Goal: Task Accomplishment & Management: Use online tool/utility

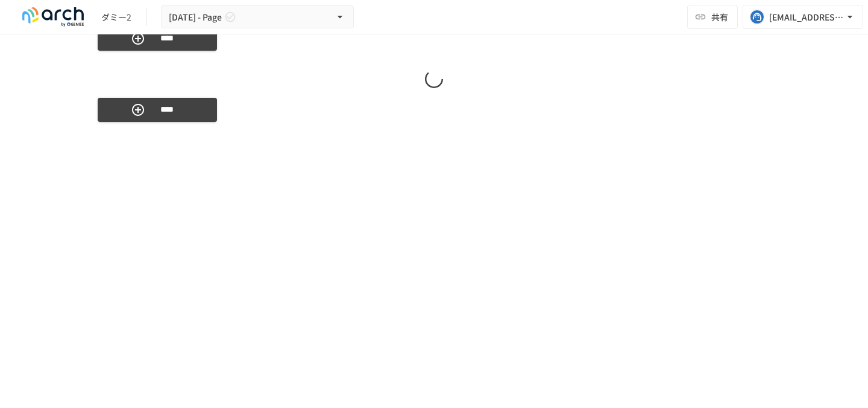
scroll to position [2762, 0]
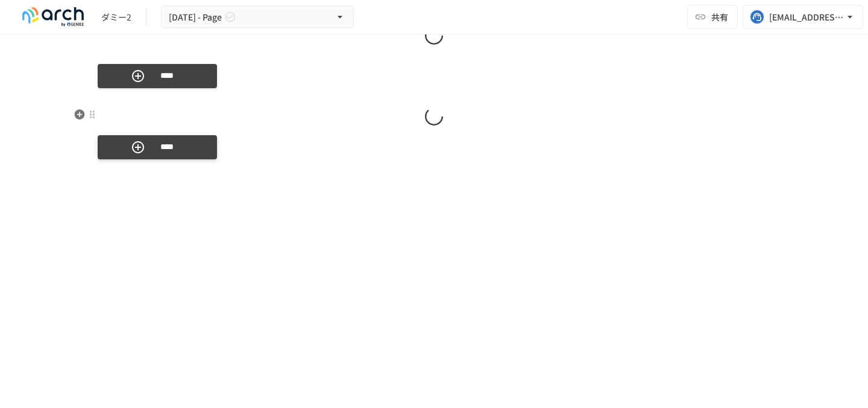
scroll to position [2740, 0]
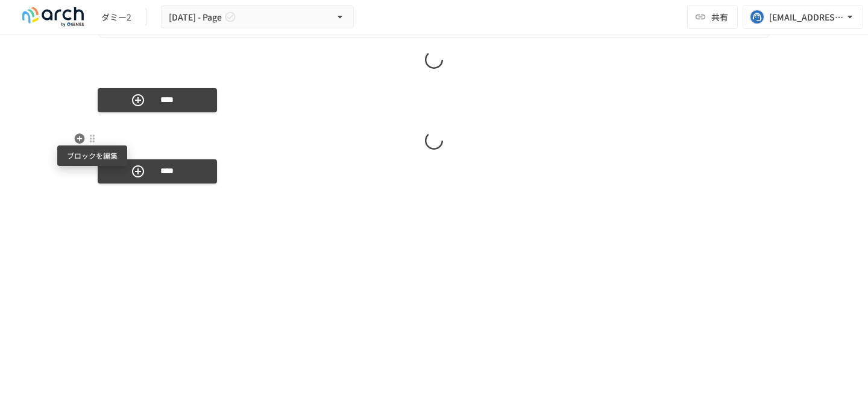
click at [93, 139] on div at bounding box center [92, 139] width 10 height 10
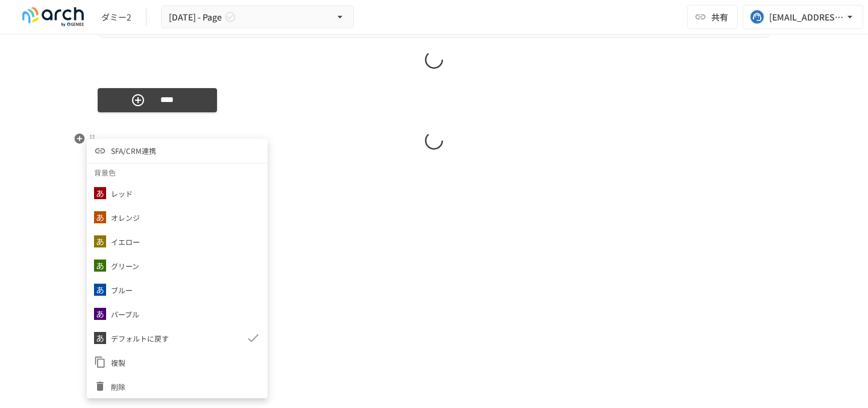
click at [136, 382] on span "削除" at bounding box center [186, 385] width 150 height 11
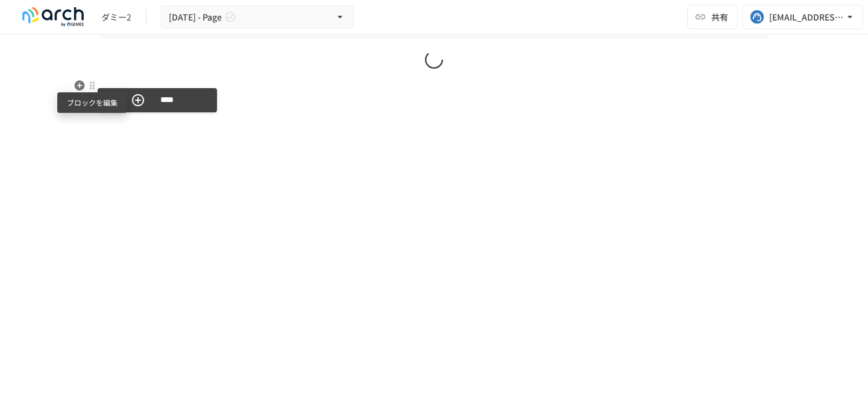
click at [92, 89] on div at bounding box center [92, 86] width 10 height 10
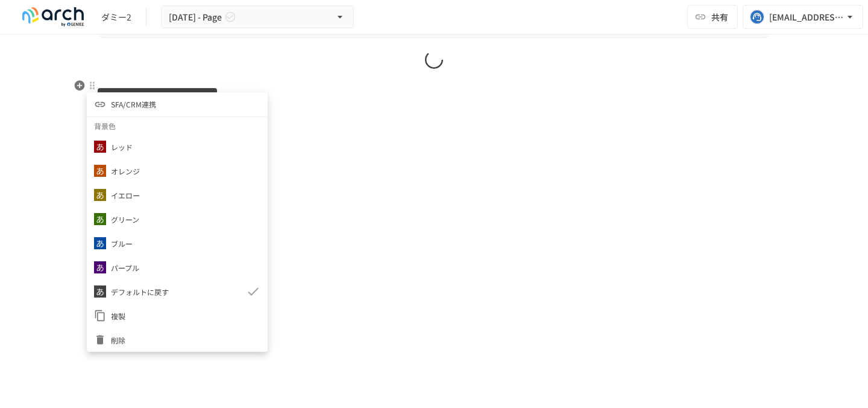
click at [124, 340] on span "削除" at bounding box center [186, 339] width 150 height 11
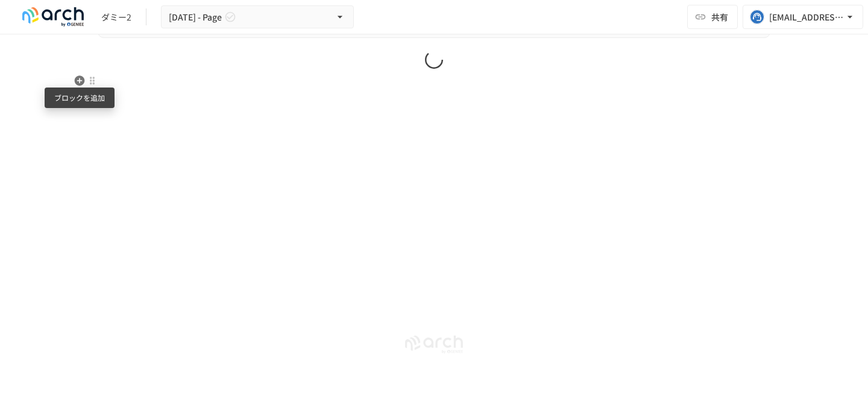
click at [80, 80] on icon "button" at bounding box center [80, 81] width 12 height 12
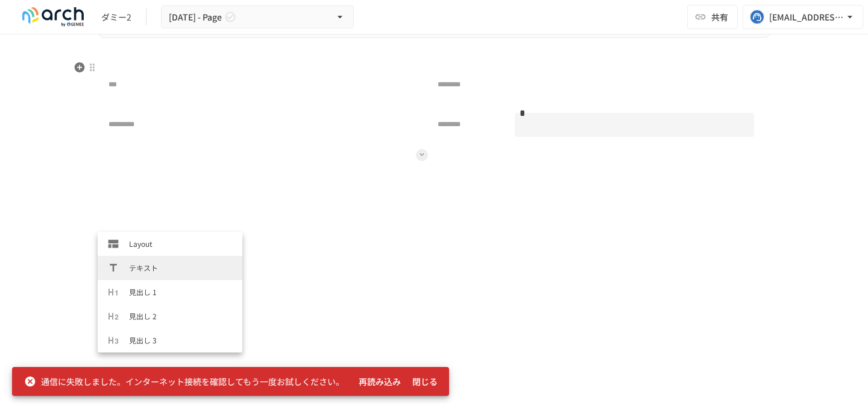
scroll to position [2944, 0]
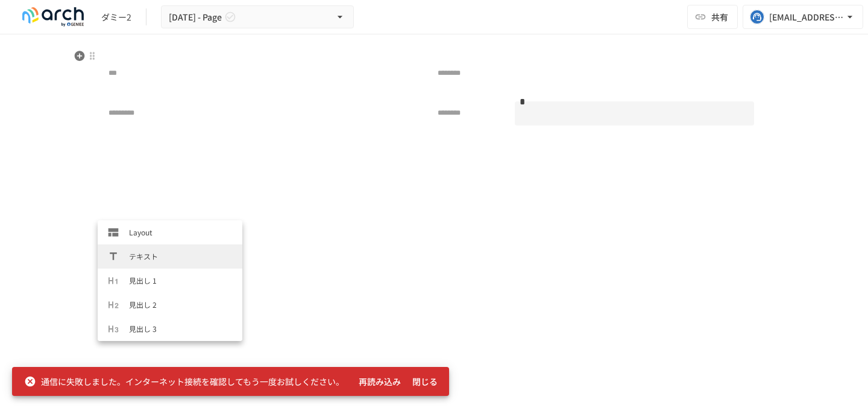
click at [159, 180] on div "*** ******** ********* ******** *" at bounding box center [431, 122] width 667 height 147
click at [105, 122] on div "*********" at bounding box center [267, 113] width 328 height 39
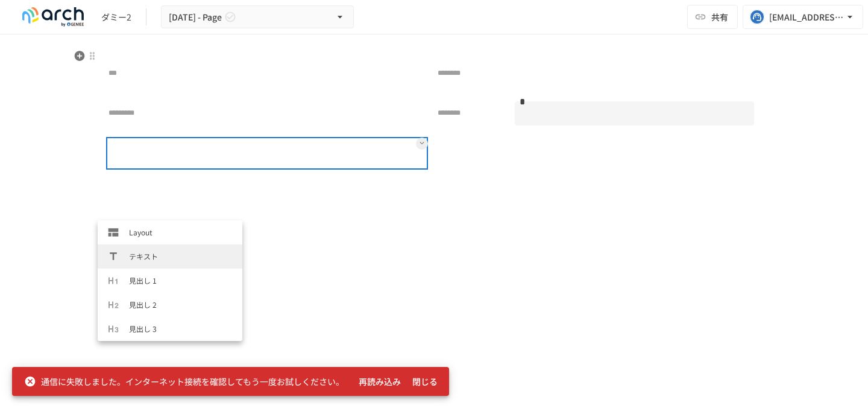
click at [119, 166] on div at bounding box center [267, 153] width 317 height 28
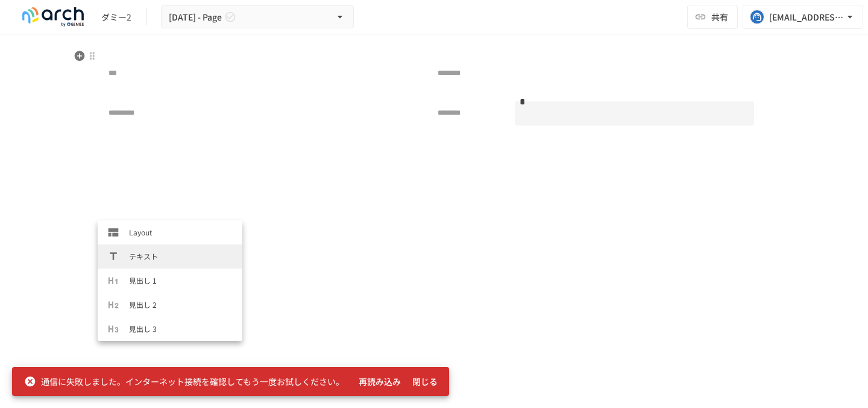
click at [159, 185] on button at bounding box center [427, 187] width 658 height 12
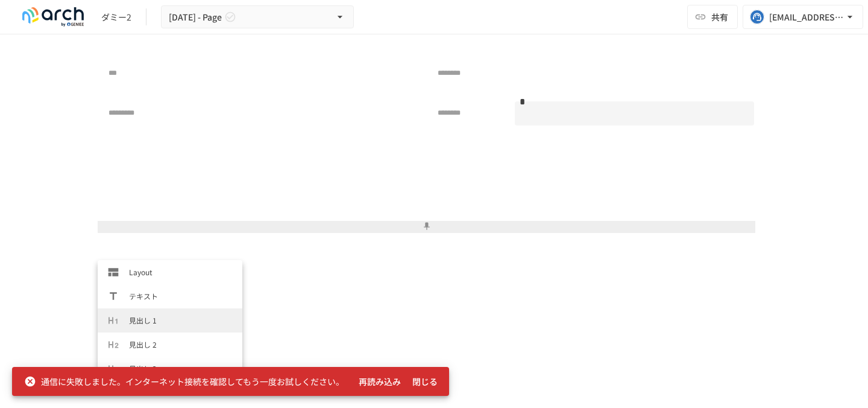
scroll to position [603, 0]
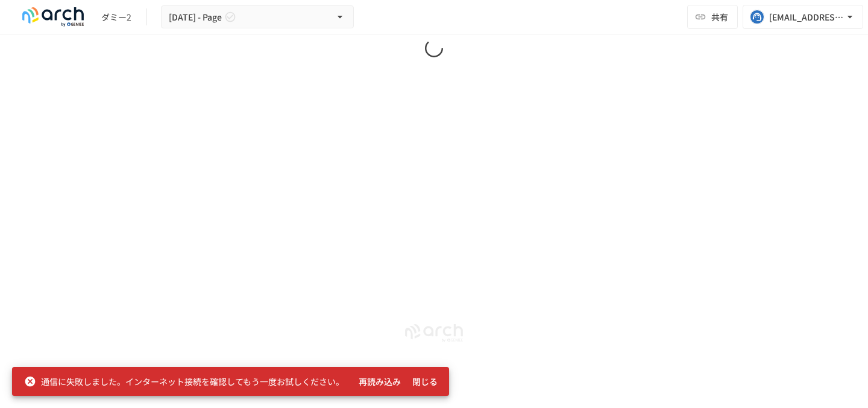
click at [421, 379] on button "閉じる" at bounding box center [425, 381] width 39 height 22
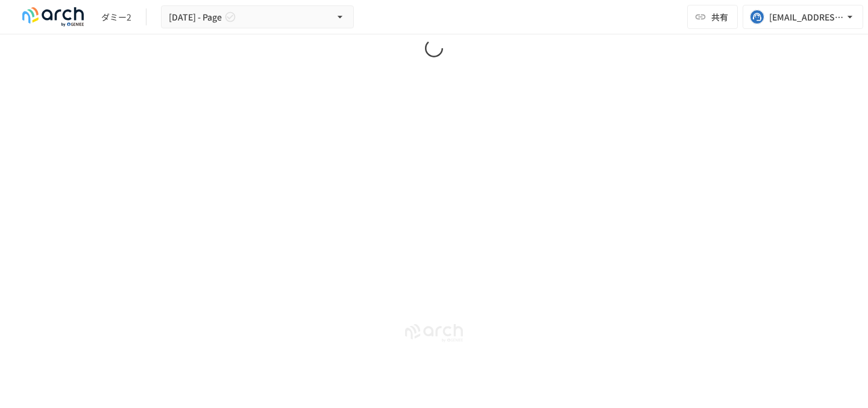
scroll to position [2944, 0]
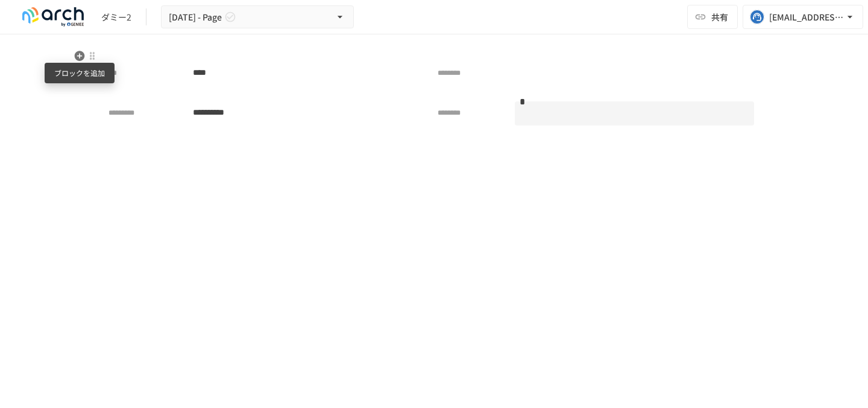
click at [81, 59] on icon "button" at bounding box center [80, 56] width 10 height 10
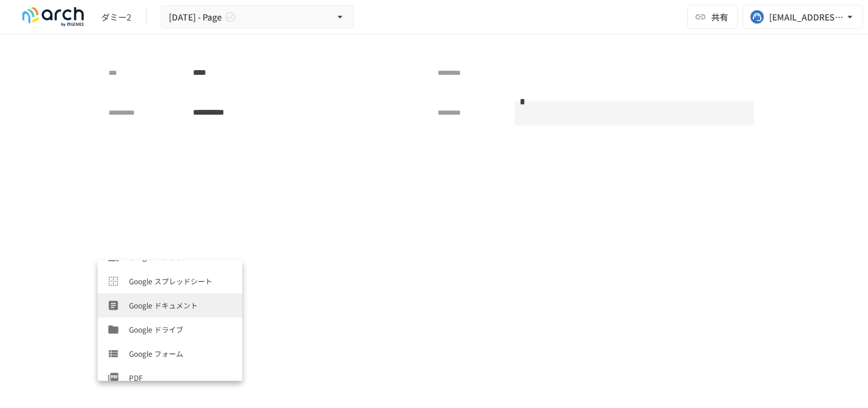
scroll to position [603, 0]
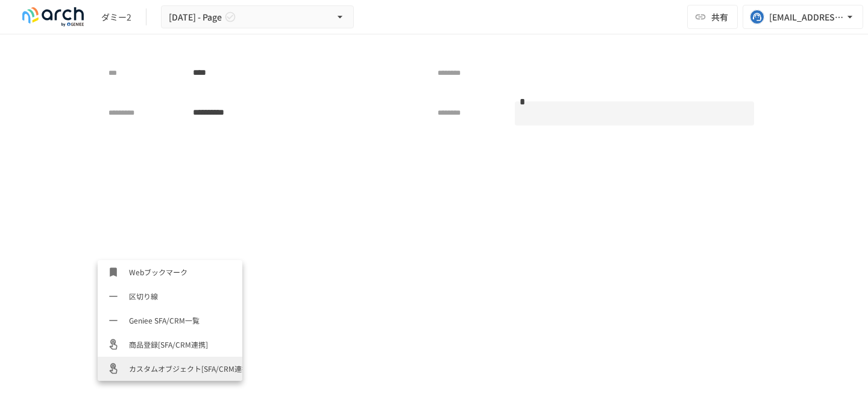
click at [157, 369] on span "カスタムオブジェクト[SFA/CRM連携]" at bounding box center [181, 367] width 104 height 11
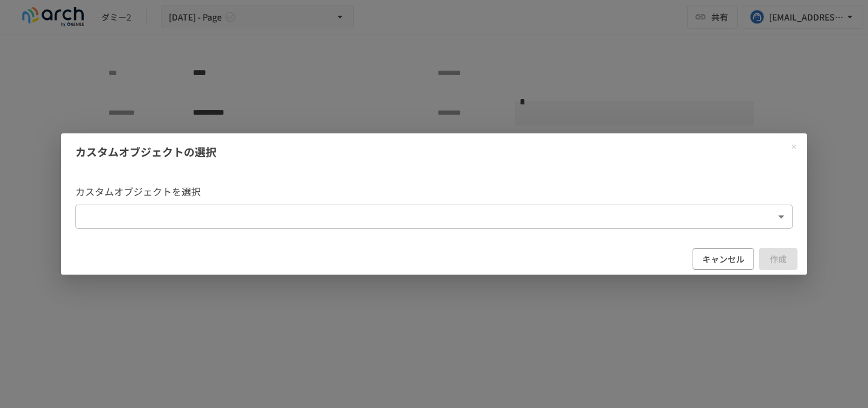
click at [245, 224] on body "**********" at bounding box center [434, 191] width 868 height 382
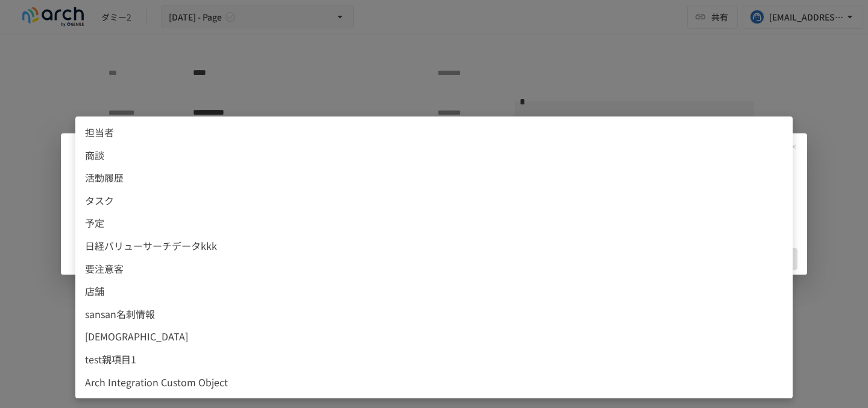
click at [176, 362] on span "test親項目1" at bounding box center [434, 359] width 698 height 16
type input "**********"
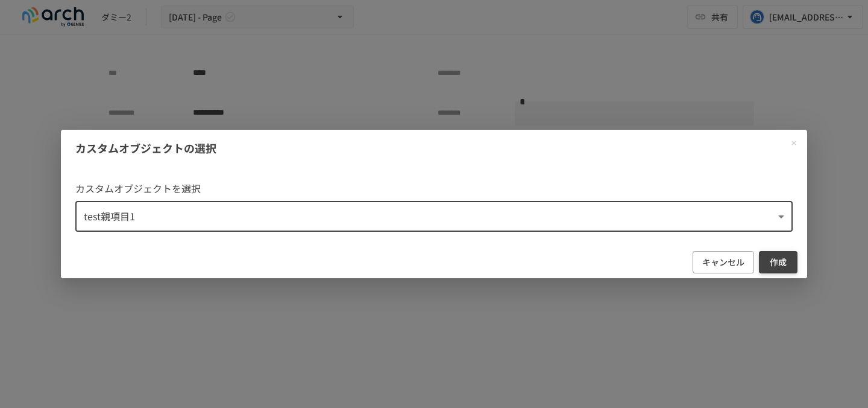
click at [787, 267] on button "作成" at bounding box center [778, 262] width 39 height 22
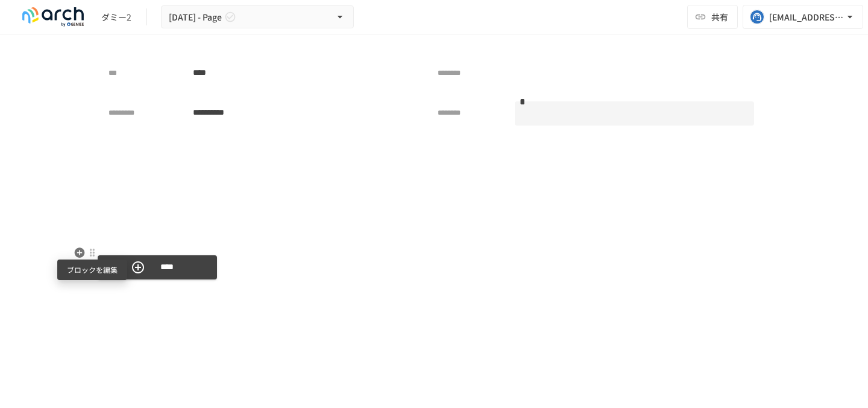
click at [92, 256] on div at bounding box center [92, 253] width 10 height 10
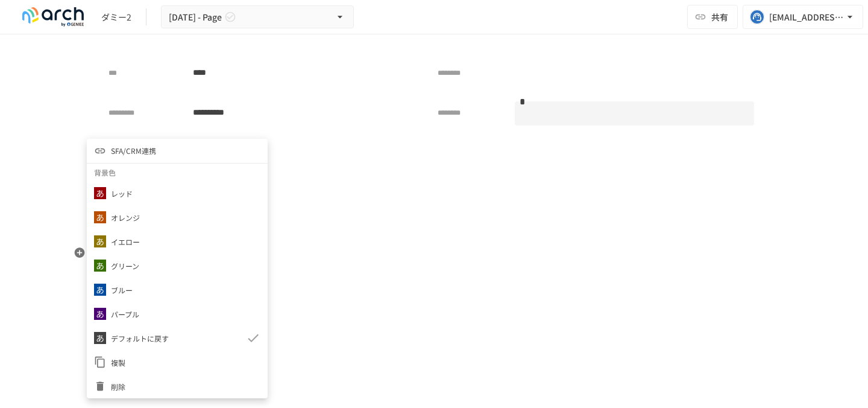
click at [166, 150] on li "SFA/CRM連携" at bounding box center [177, 151] width 181 height 24
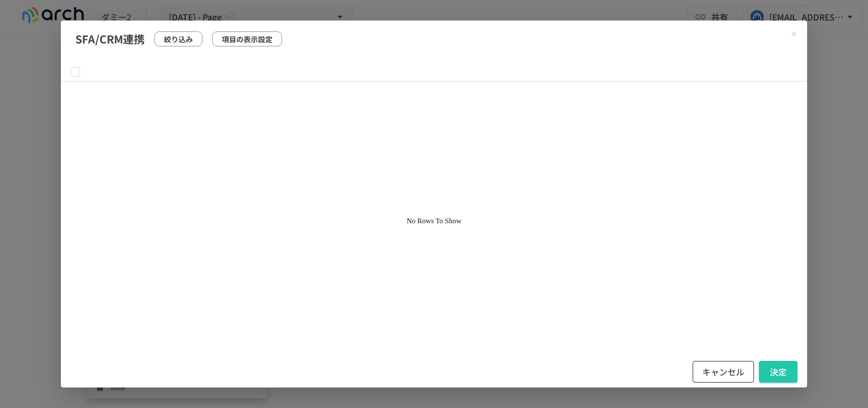
click at [739, 374] on button "キャンセル" at bounding box center [723, 372] width 61 height 22
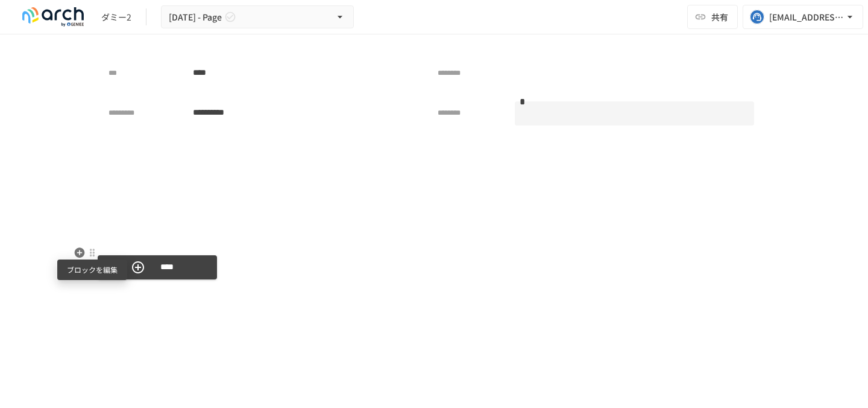
click at [96, 253] on div at bounding box center [92, 253] width 10 height 10
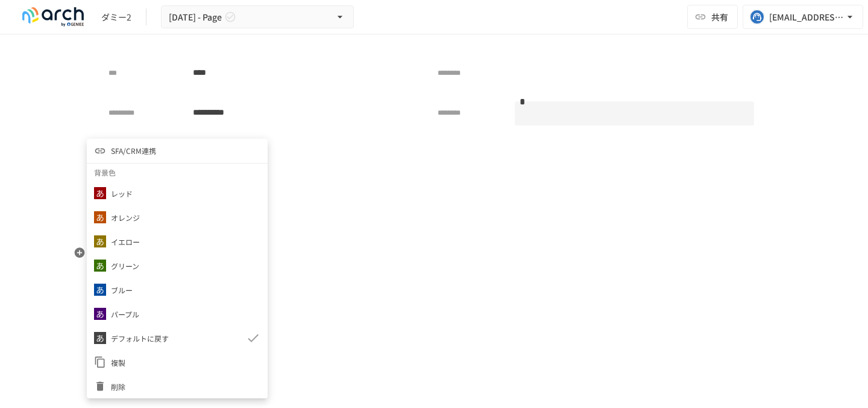
click at [127, 385] on span "削除" at bounding box center [186, 385] width 150 height 11
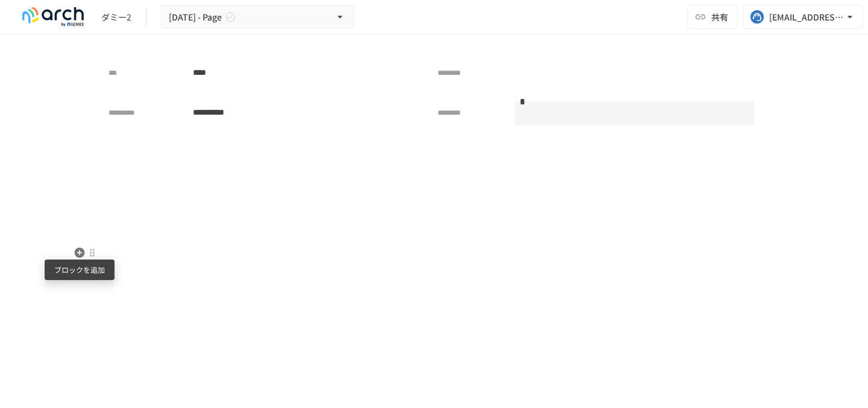
click at [77, 251] on icon "button" at bounding box center [80, 253] width 12 height 12
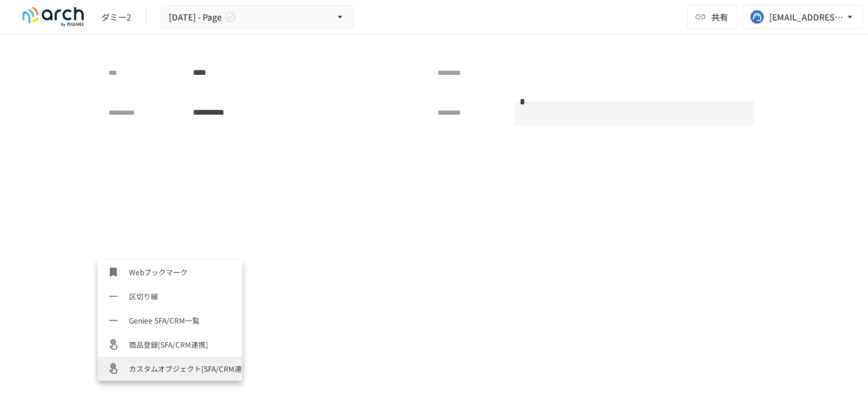
click at [173, 367] on span "カスタムオブジェクト[SFA/CRM連携]" at bounding box center [181, 367] width 104 height 11
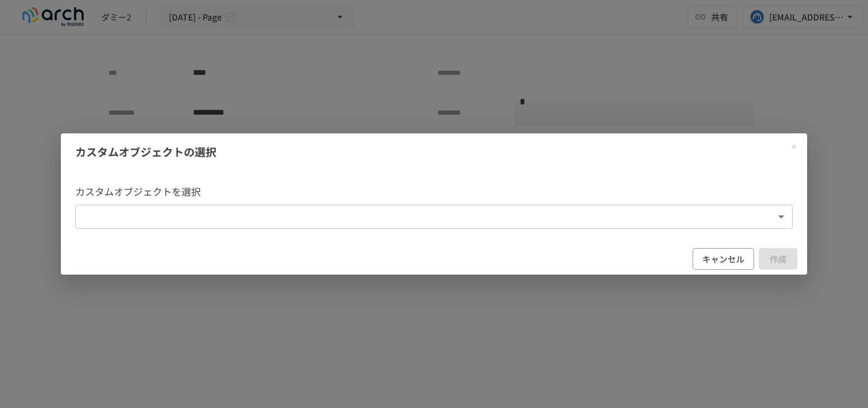
click at [224, 206] on body "**********" at bounding box center [434, 191] width 868 height 382
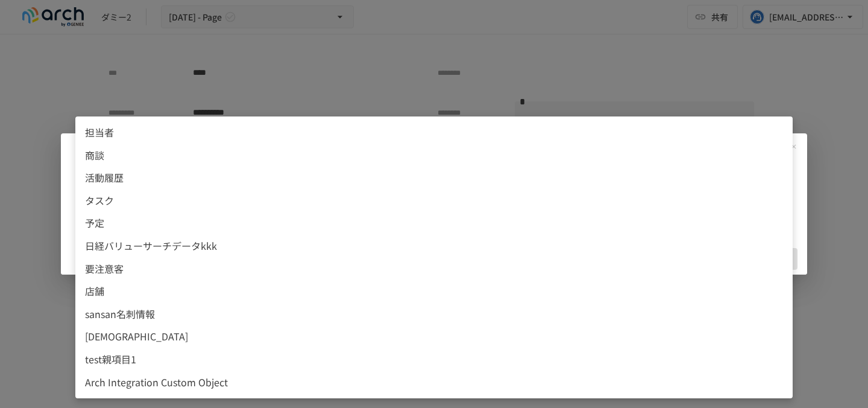
click at [386, 96] on div at bounding box center [434, 204] width 868 height 408
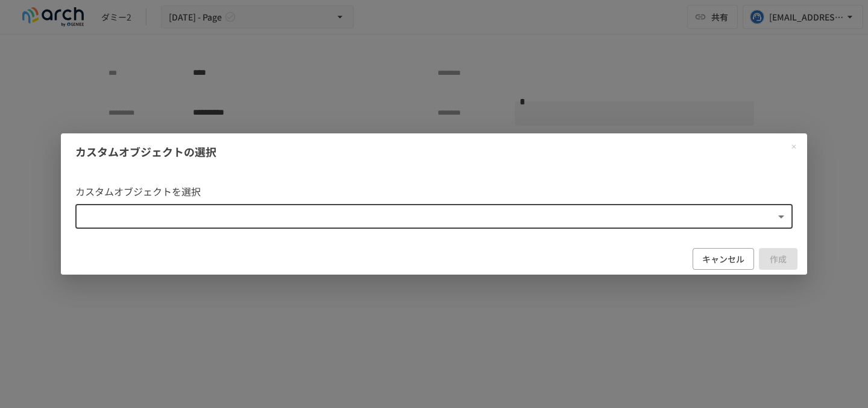
click at [509, 166] on h2 "カスタムオブジェクトの選択" at bounding box center [434, 151] width 746 height 37
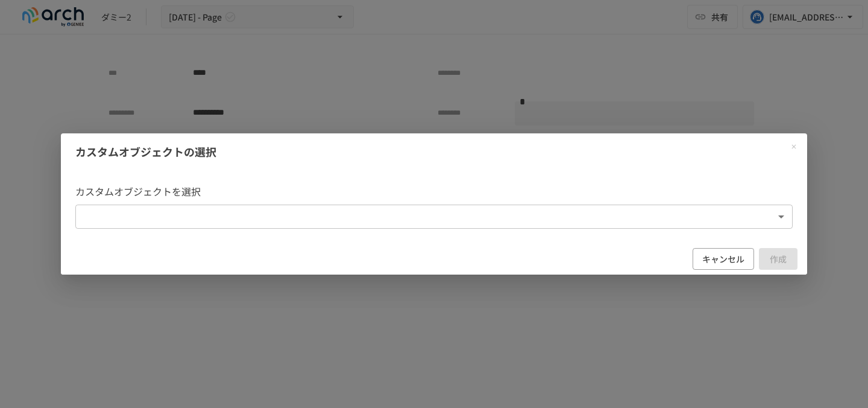
click at [306, 221] on body "**********" at bounding box center [434, 191] width 868 height 382
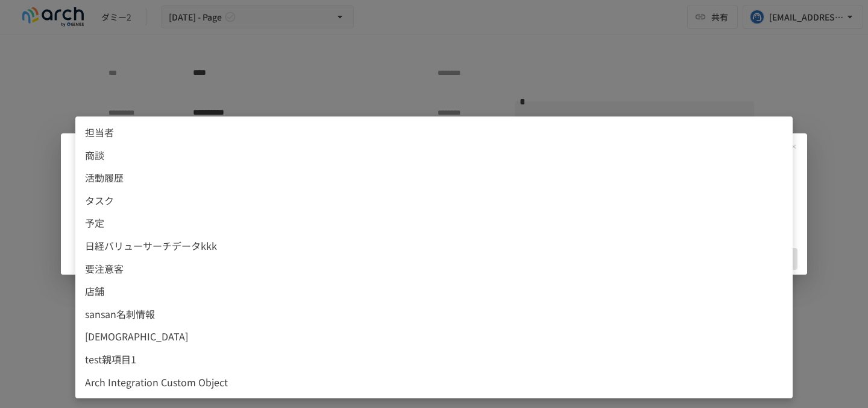
click at [527, 82] on div at bounding box center [434, 204] width 868 height 408
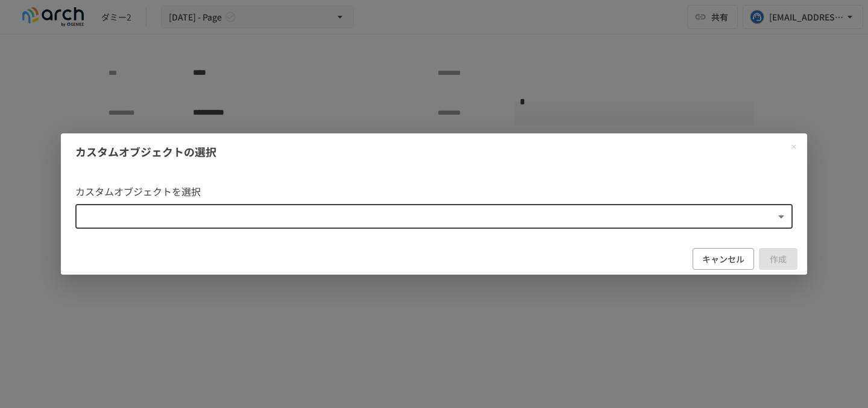
click at [459, 139] on h2 "カスタムオブジェクトの選択" at bounding box center [434, 151] width 746 height 37
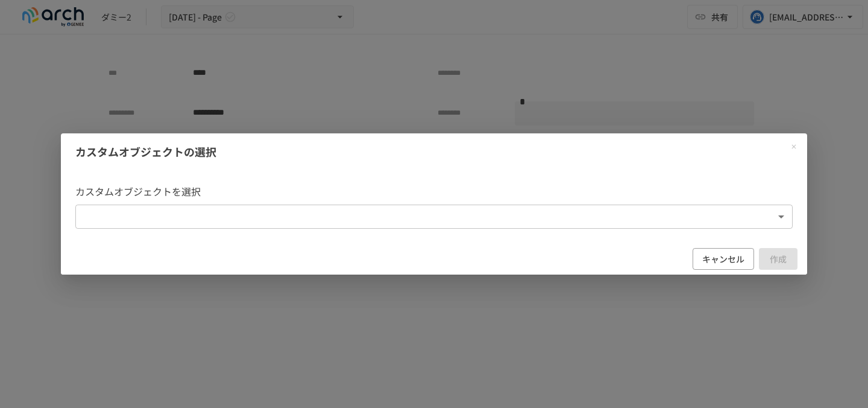
click at [572, 104] on div "カスタムオブジェクトの選択 カスタムオブジェクトを選択 ​ ​ キャンセル 作成" at bounding box center [434, 204] width 868 height 408
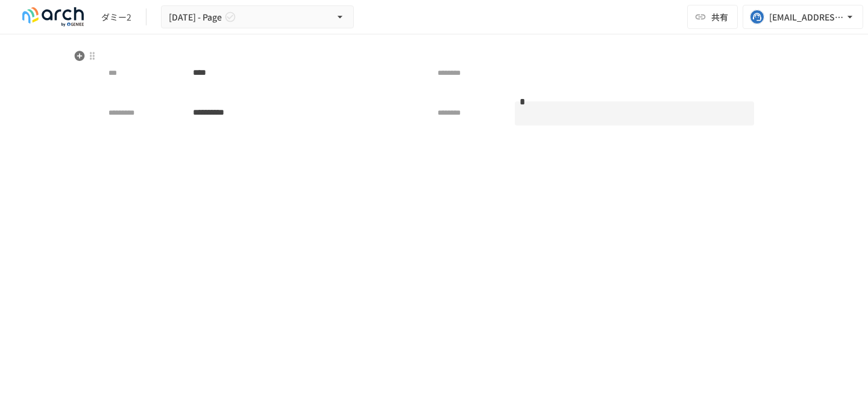
click at [80, 53] on icon "button" at bounding box center [80, 56] width 10 height 10
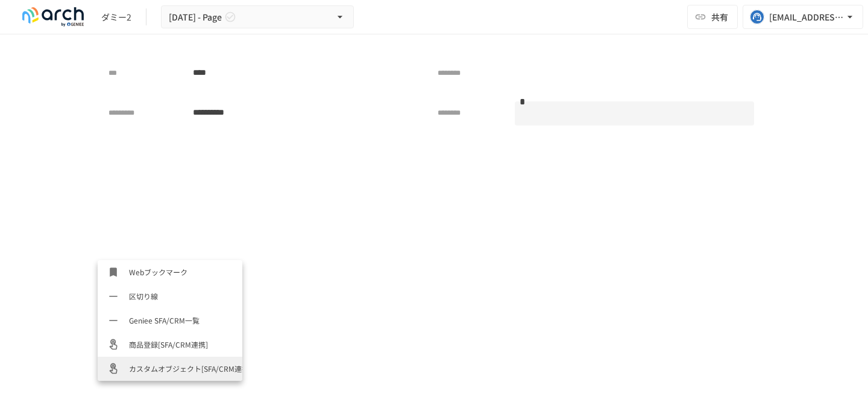
click at [156, 370] on span "カスタムオブジェクト[SFA/CRM連携]" at bounding box center [181, 367] width 104 height 11
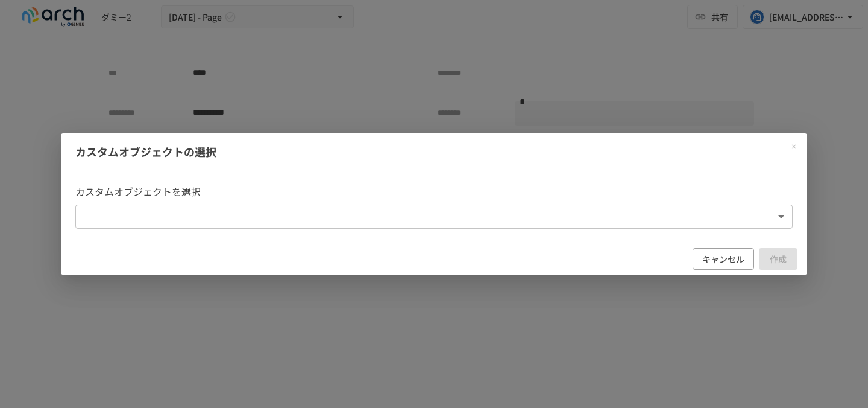
click at [213, 205] on body "**********" at bounding box center [434, 191] width 868 height 382
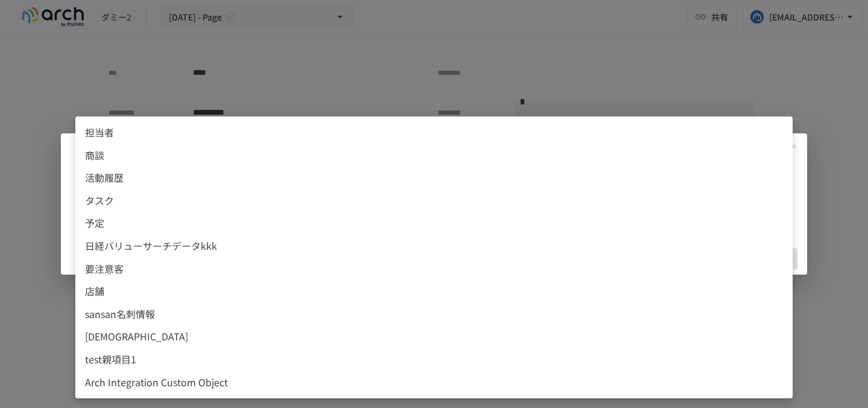
click at [140, 380] on span "Arch Integration Custom Object" at bounding box center [434, 382] width 698 height 16
type input "**********"
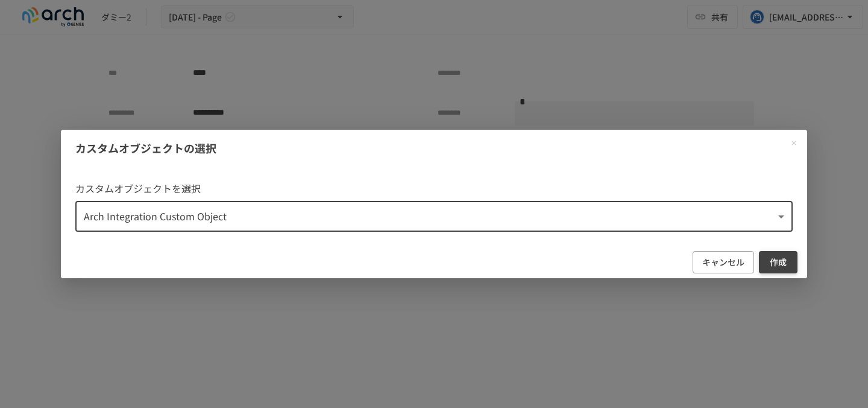
click at [780, 263] on button "作成" at bounding box center [778, 262] width 39 height 22
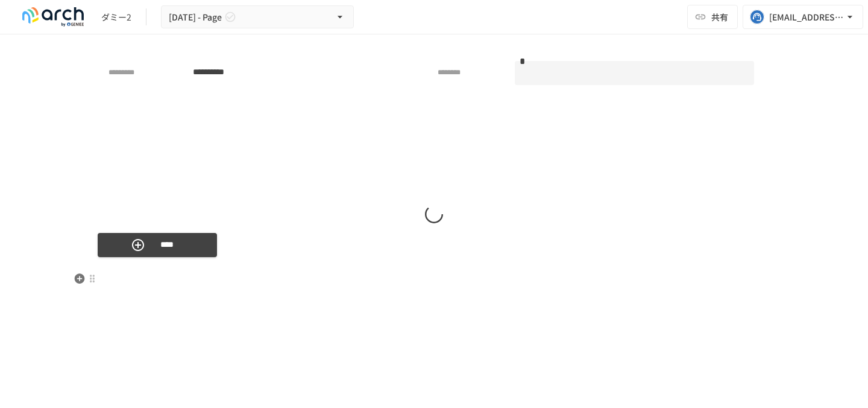
scroll to position [2985, 0]
click at [77, 279] on icon "button" at bounding box center [80, 277] width 10 height 10
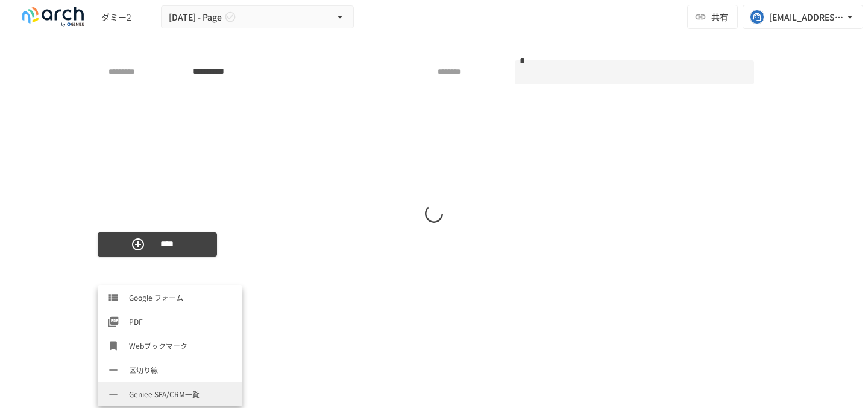
scroll to position [603, 0]
click at [146, 396] on span "カスタムオブジェクト[SFA/CRM連携]" at bounding box center [181, 393] width 104 height 11
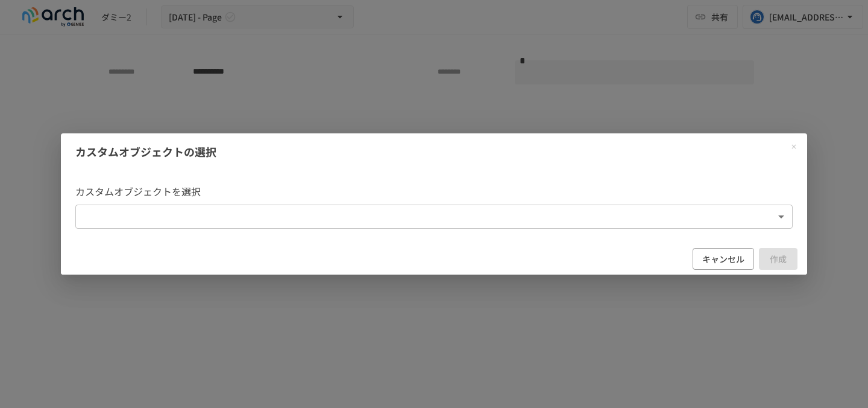
click at [256, 211] on body "**********" at bounding box center [434, 191] width 868 height 382
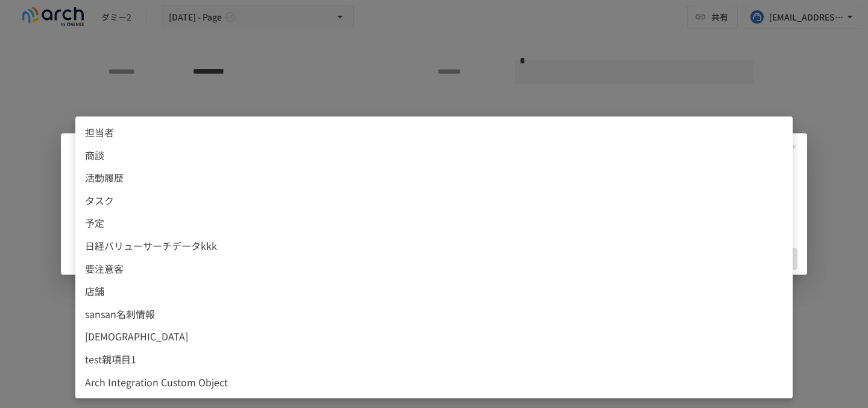
click at [42, 335] on div at bounding box center [434, 204] width 868 height 408
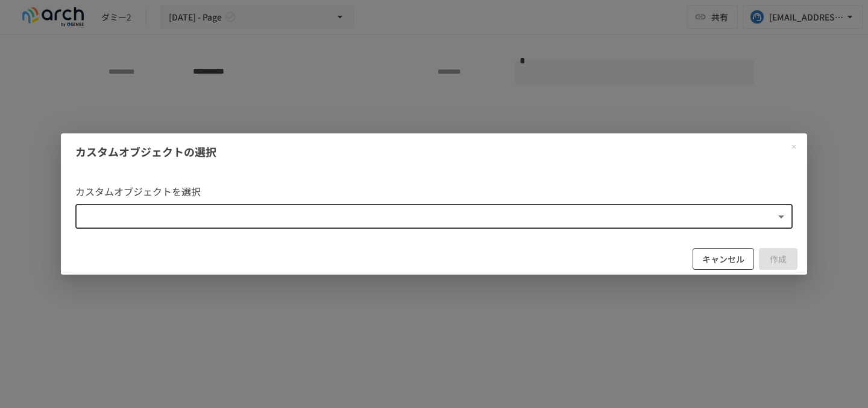
click at [710, 263] on button "キャンセル" at bounding box center [723, 259] width 61 height 22
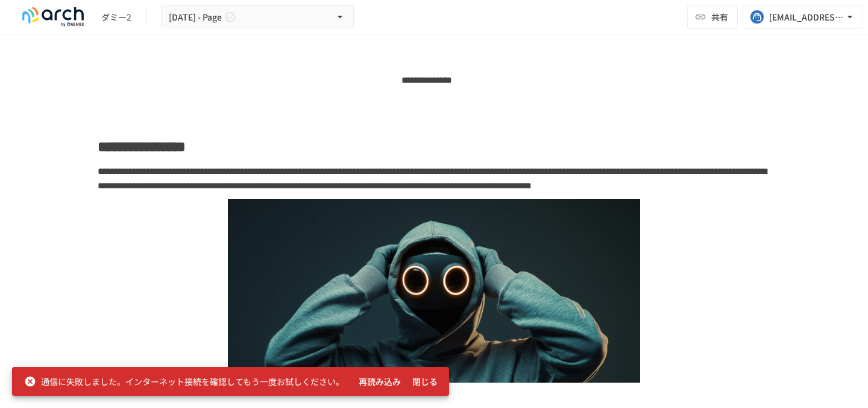
scroll to position [0, 0]
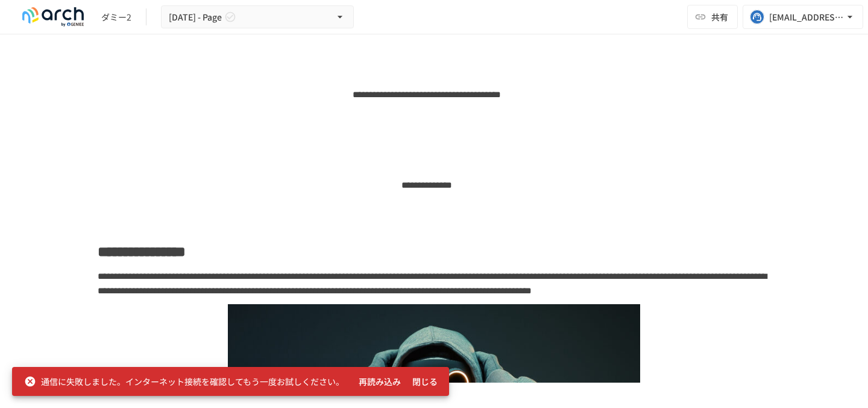
click at [438, 175] on div "** *** *********" at bounding box center [427, 185] width 658 height 72
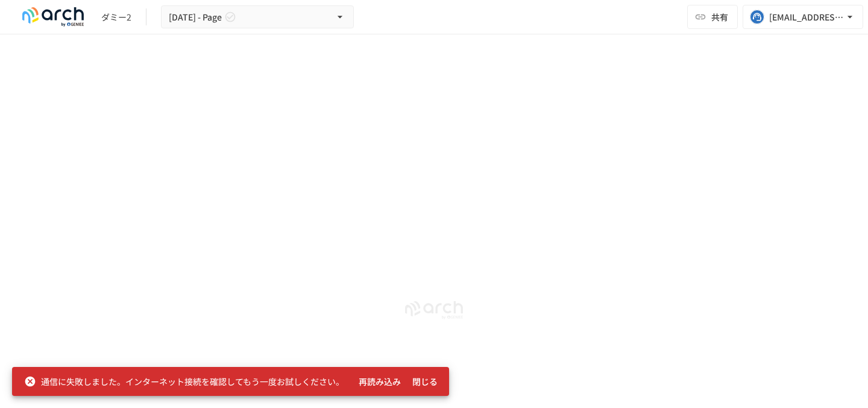
scroll to position [3067, 0]
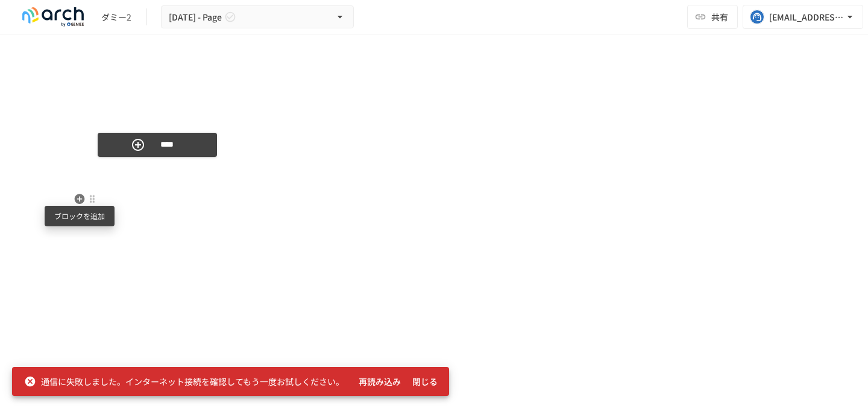
click at [80, 198] on icon "button" at bounding box center [80, 199] width 10 height 10
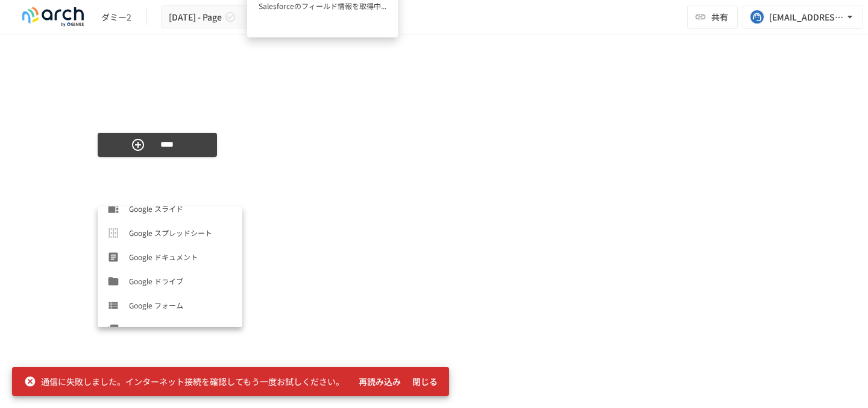
scroll to position [603, 0]
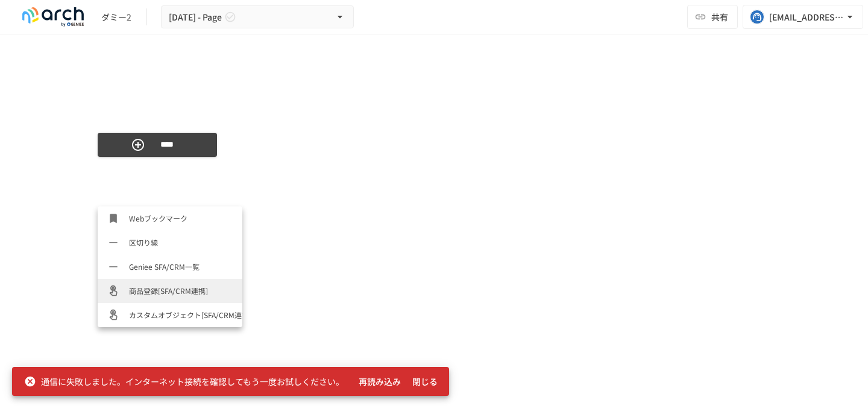
click at [177, 290] on span "商品登録[SFA/CRM連携]" at bounding box center [181, 290] width 104 height 11
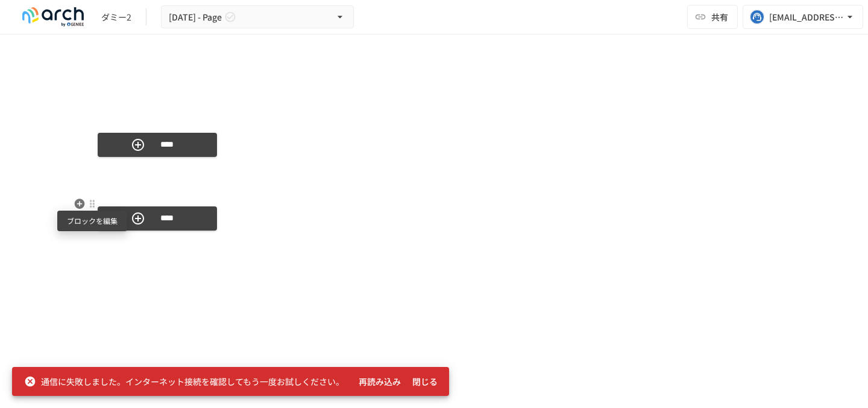
click at [93, 203] on div at bounding box center [92, 204] width 10 height 10
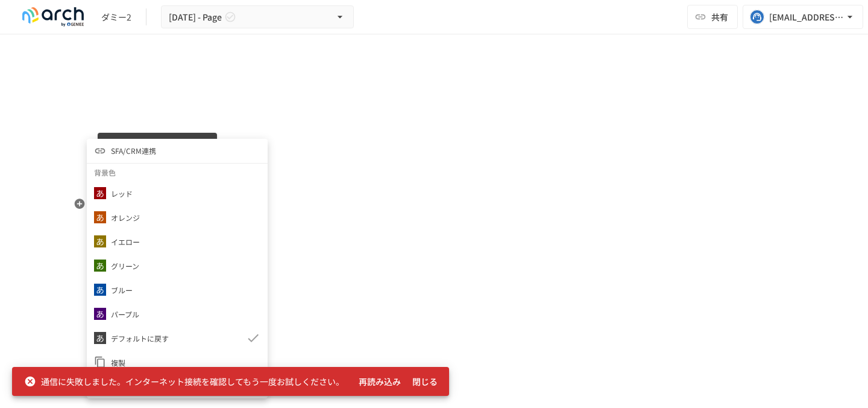
click at [136, 153] on span "SFA/CRM連携" at bounding box center [133, 150] width 45 height 11
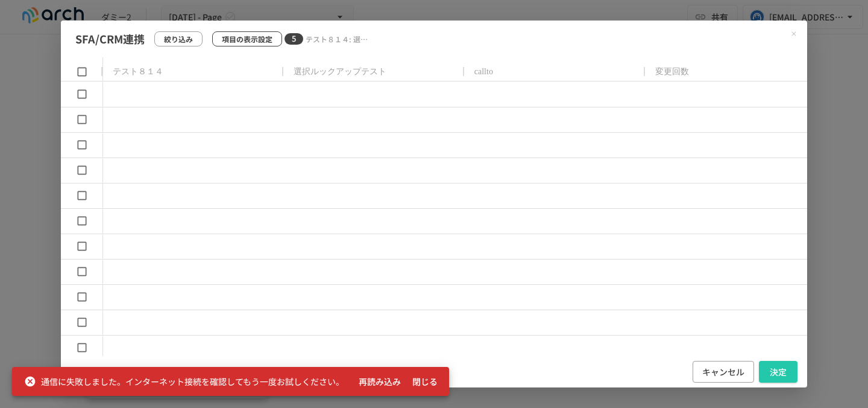
click at [261, 39] on p "項目の表示設定" at bounding box center [247, 38] width 51 height 11
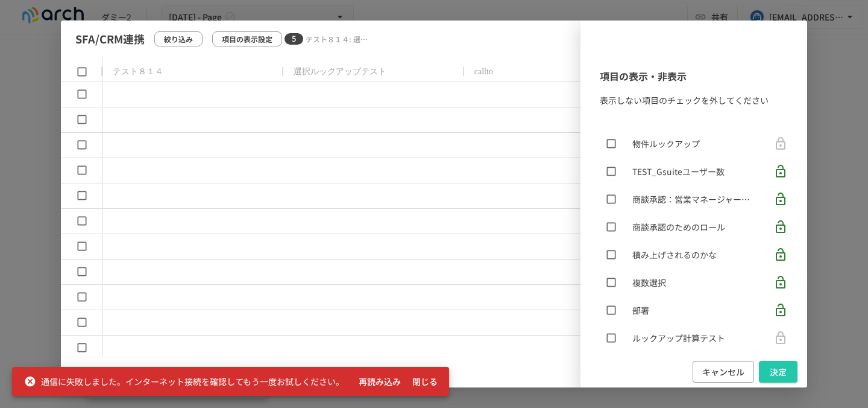
scroll to position [1620, 0]
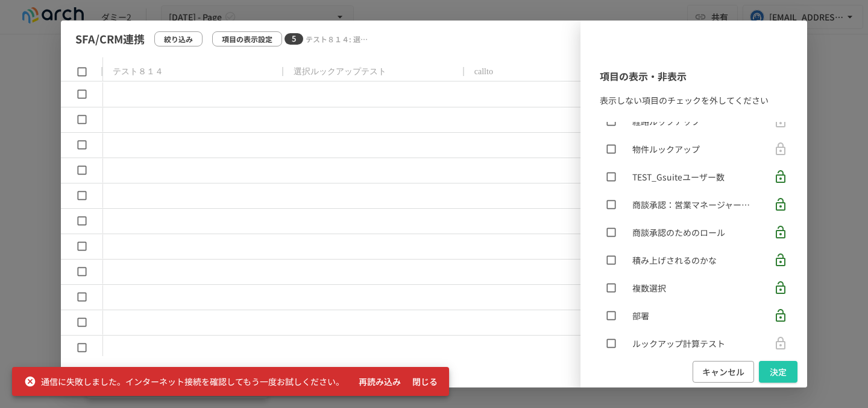
click at [49, 165] on div "SFA/CRM連携 絞り込み 項目の表示設定 5 テスト８１４: 選択ルックアップテスト: callto: 変更回数: test date and time …" at bounding box center [434, 204] width 868 height 408
click at [715, 368] on button "キャンセル" at bounding box center [723, 372] width 61 height 22
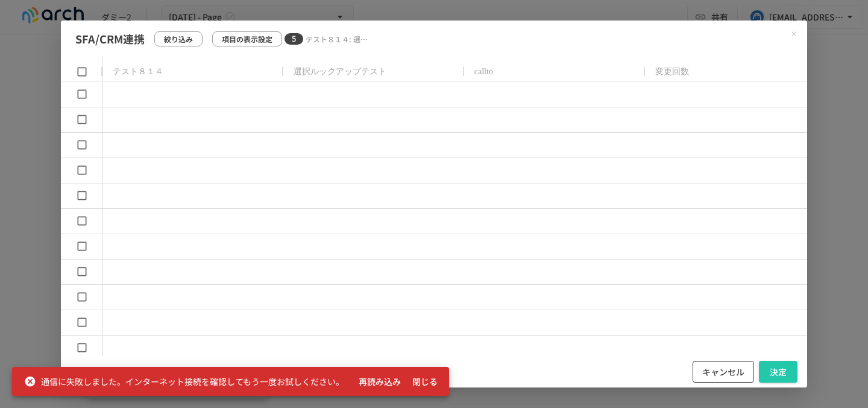
click at [726, 372] on button "キャンセル" at bounding box center [723, 372] width 61 height 22
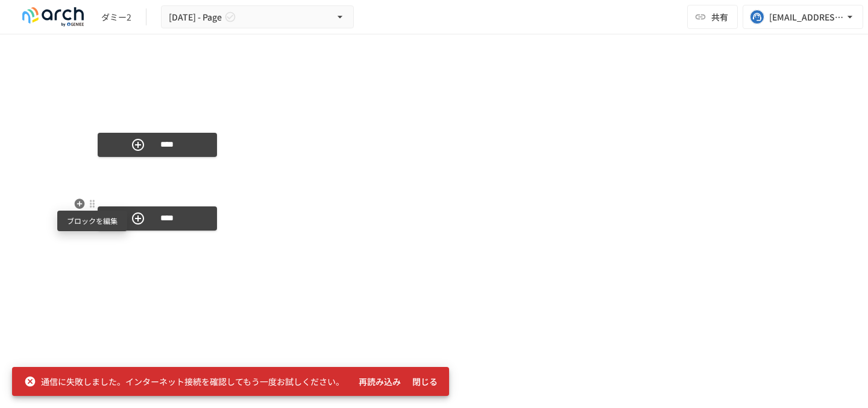
click at [93, 203] on div at bounding box center [92, 204] width 10 height 10
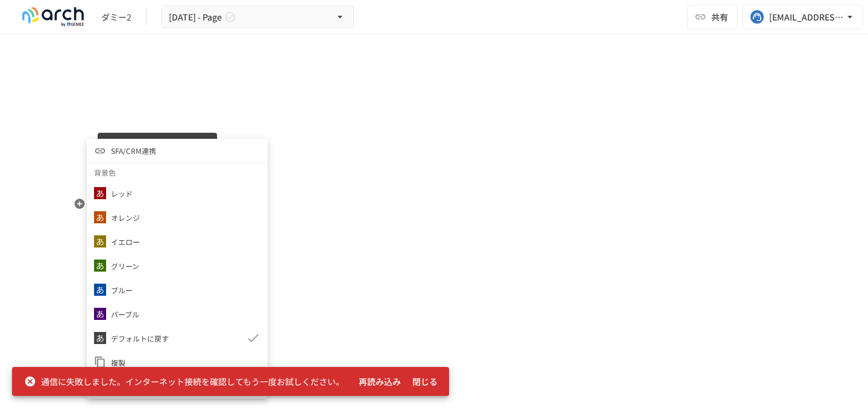
click at [426, 385] on button "閉じる" at bounding box center [425, 381] width 39 height 22
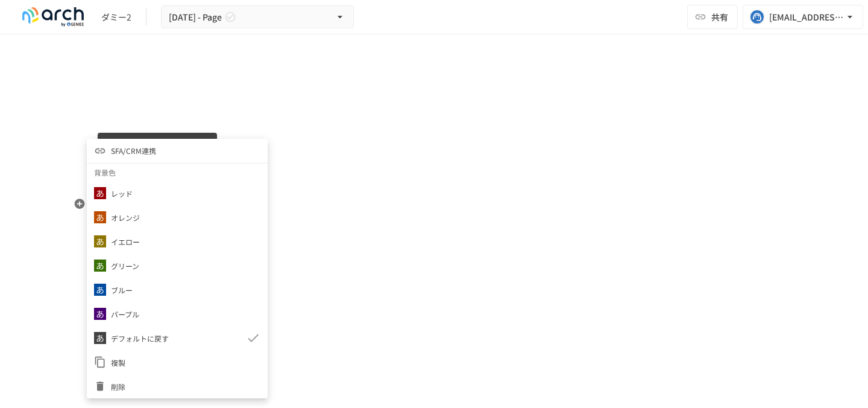
click at [160, 385] on span "削除" at bounding box center [186, 385] width 150 height 11
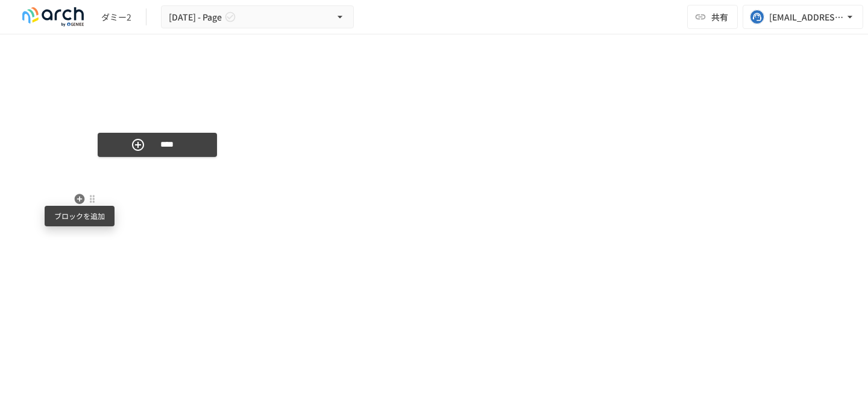
click at [80, 195] on icon "button" at bounding box center [80, 199] width 10 height 10
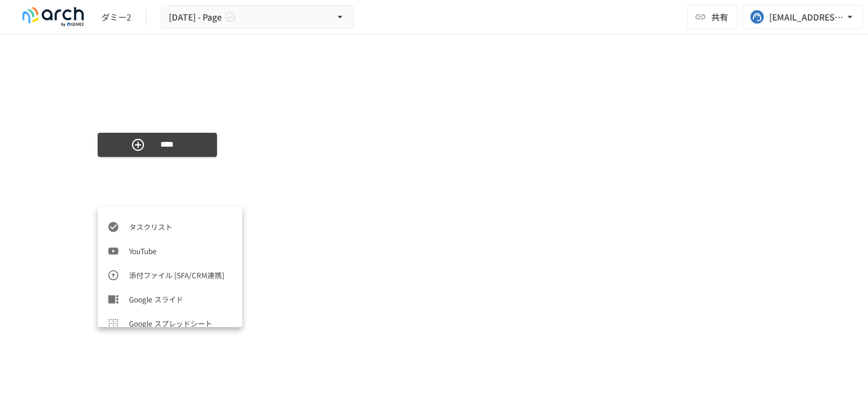
scroll to position [603, 0]
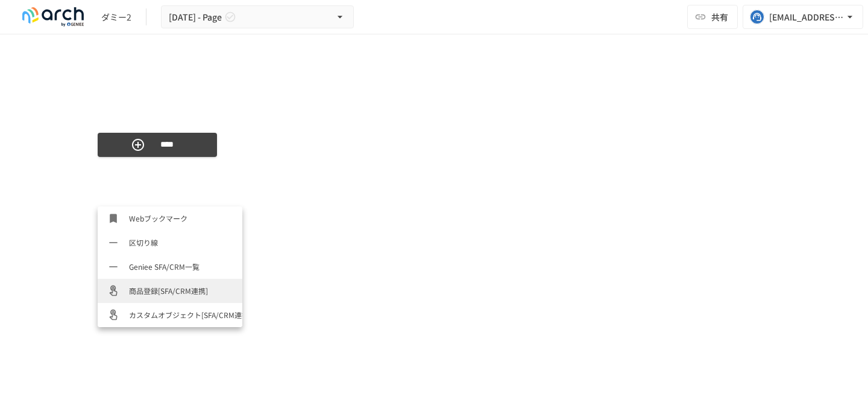
click at [174, 292] on span "商品登録[SFA/CRM連携]" at bounding box center [181, 290] width 104 height 11
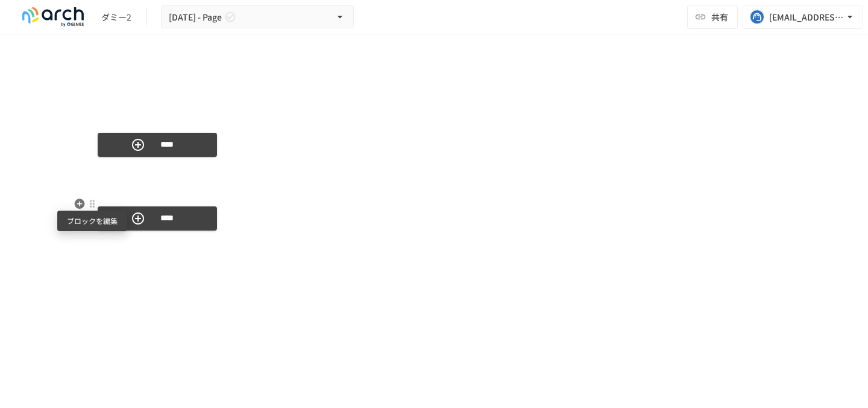
click at [96, 201] on div at bounding box center [92, 204] width 10 height 10
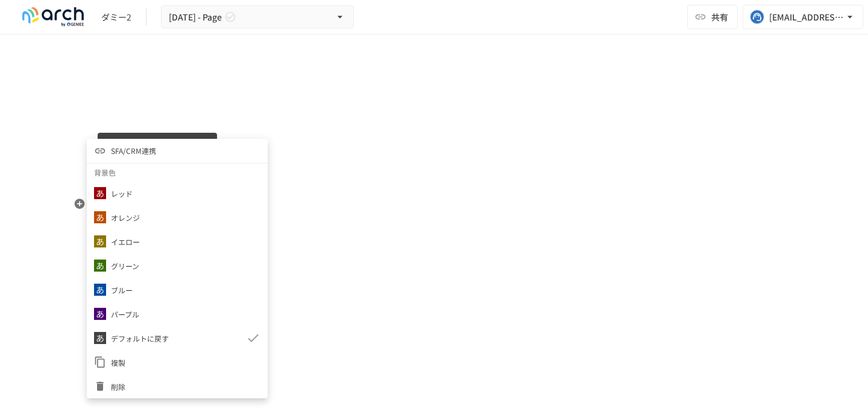
click at [148, 153] on span "SFA/CRM連携" at bounding box center [133, 150] width 45 height 11
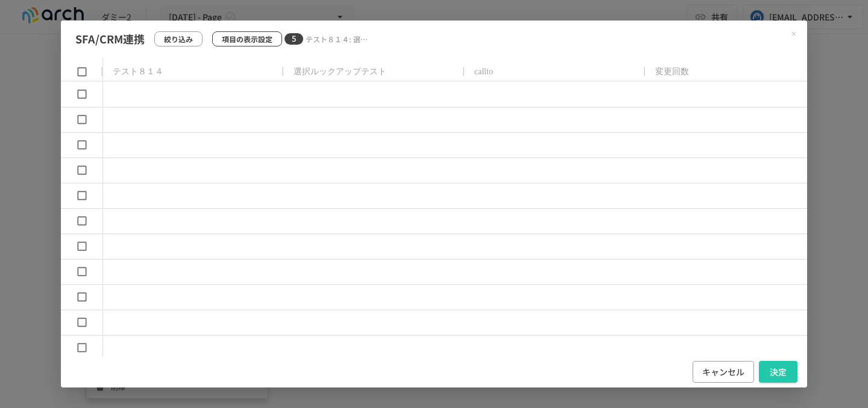
click at [239, 43] on p "項目の表示設定" at bounding box center [247, 38] width 51 height 11
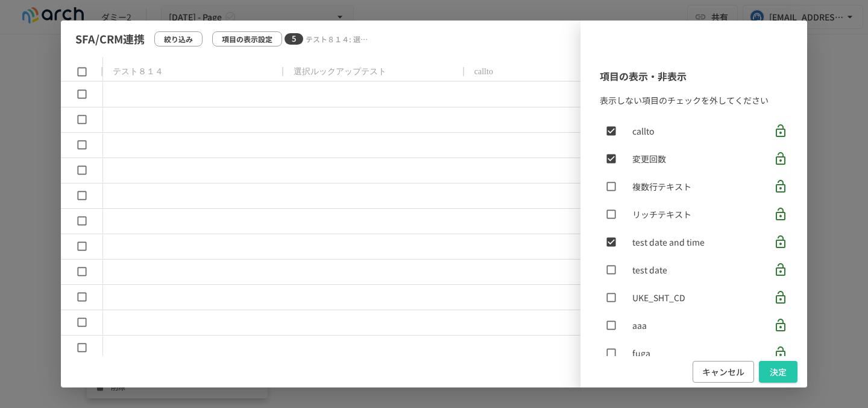
scroll to position [131, 0]
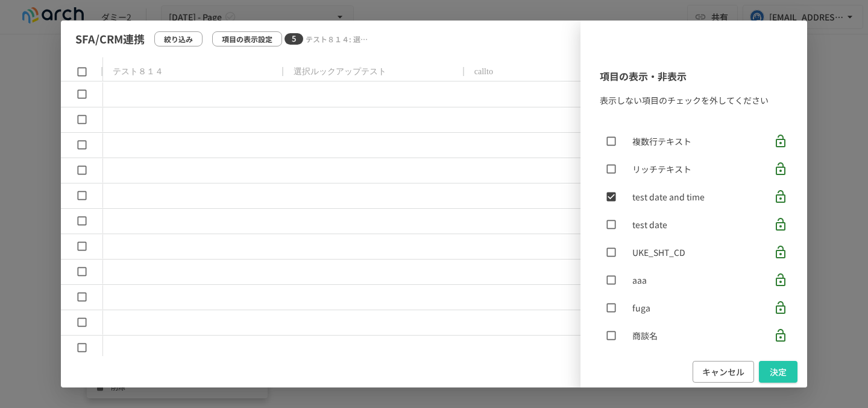
click at [341, 61] on div "項目の表示・非表示 表示しない項目のチェックを外してください ​ テスト８１４ 選択ルックアップテスト callto 変更回数 複数行テキスト リッチテキスト…" at bounding box center [434, 203] width 746 height 367
drag, startPoint x: 345, startPoint y: 71, endPoint x: 223, endPoint y: 74, distance: 121.8
click at [223, 74] on div "項目の表示・非表示 表示しない項目のチェックを外してください ​ テスト８１４ 選択ルックアップテスト callto 変更回数 複数行テキスト リッチテキスト…" at bounding box center [434, 203] width 746 height 367
click at [360, 43] on div "項目の表示・非表示 表示しない項目のチェックを外してください ​ テスト８１４ 選択ルックアップテスト callto 変更回数 複数行テキスト リッチテキスト…" at bounding box center [434, 203] width 746 height 367
click at [725, 369] on button "キャンセル" at bounding box center [723, 372] width 61 height 22
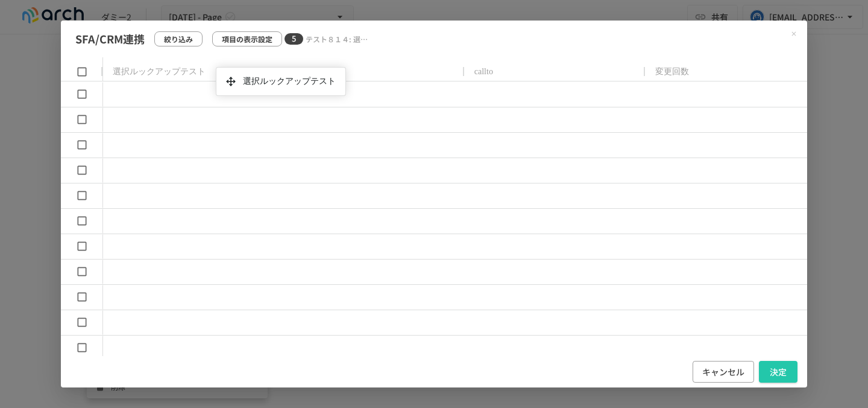
drag, startPoint x: 368, startPoint y: 72, endPoint x: 213, endPoint y: 71, distance: 154.9
drag, startPoint x: 313, startPoint y: 65, endPoint x: 209, endPoint y: 65, distance: 103.7
drag, startPoint x: 334, startPoint y: 67, endPoint x: 205, endPoint y: 71, distance: 129.1
drag, startPoint x: 330, startPoint y: 66, endPoint x: 175, endPoint y: 66, distance: 154.9
drag, startPoint x: 485, startPoint y: 71, endPoint x: 200, endPoint y: 80, distance: 285.3
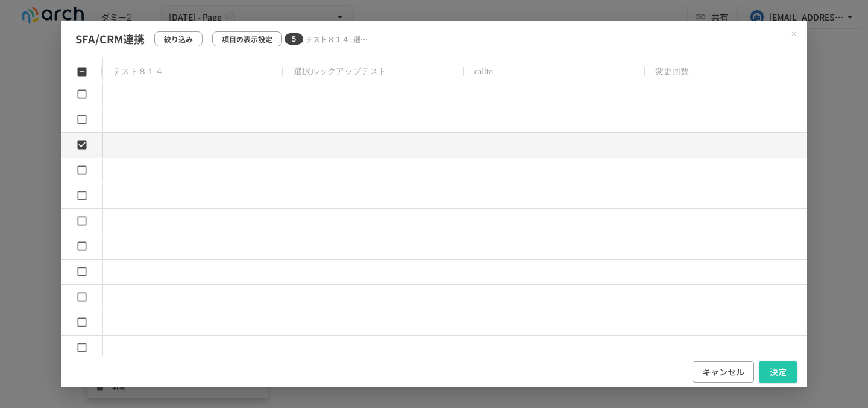
drag, startPoint x: 310, startPoint y: 76, endPoint x: 294, endPoint y: 77, distance: 15.7
drag, startPoint x: 294, startPoint y: 77, endPoint x: 222, endPoint y: 77, distance: 71.7
click at [702, 362] on button "キャンセル" at bounding box center [723, 372] width 61 height 22
